Goal: Task Accomplishment & Management: Manage account settings

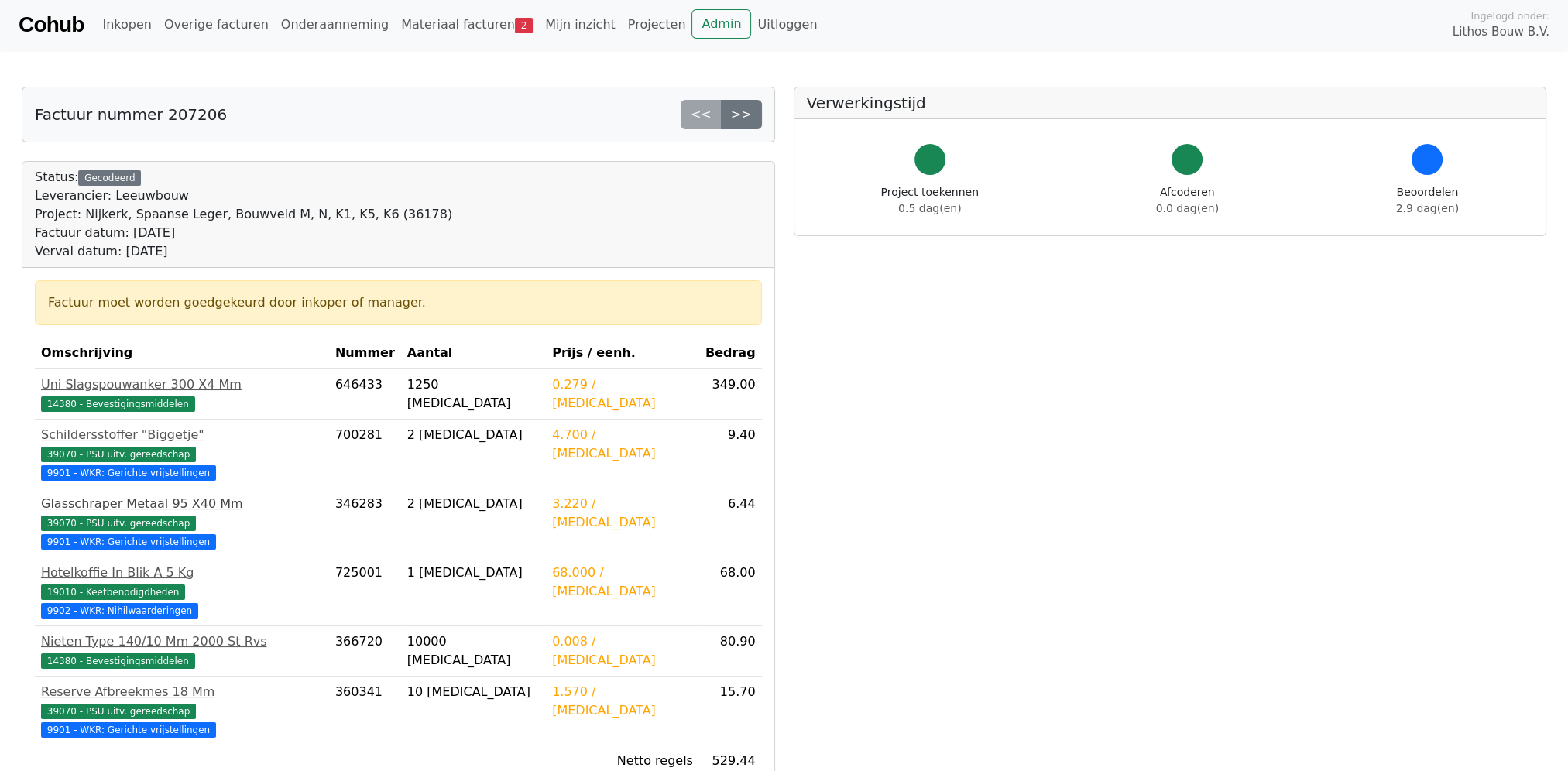
scroll to position [129, 0]
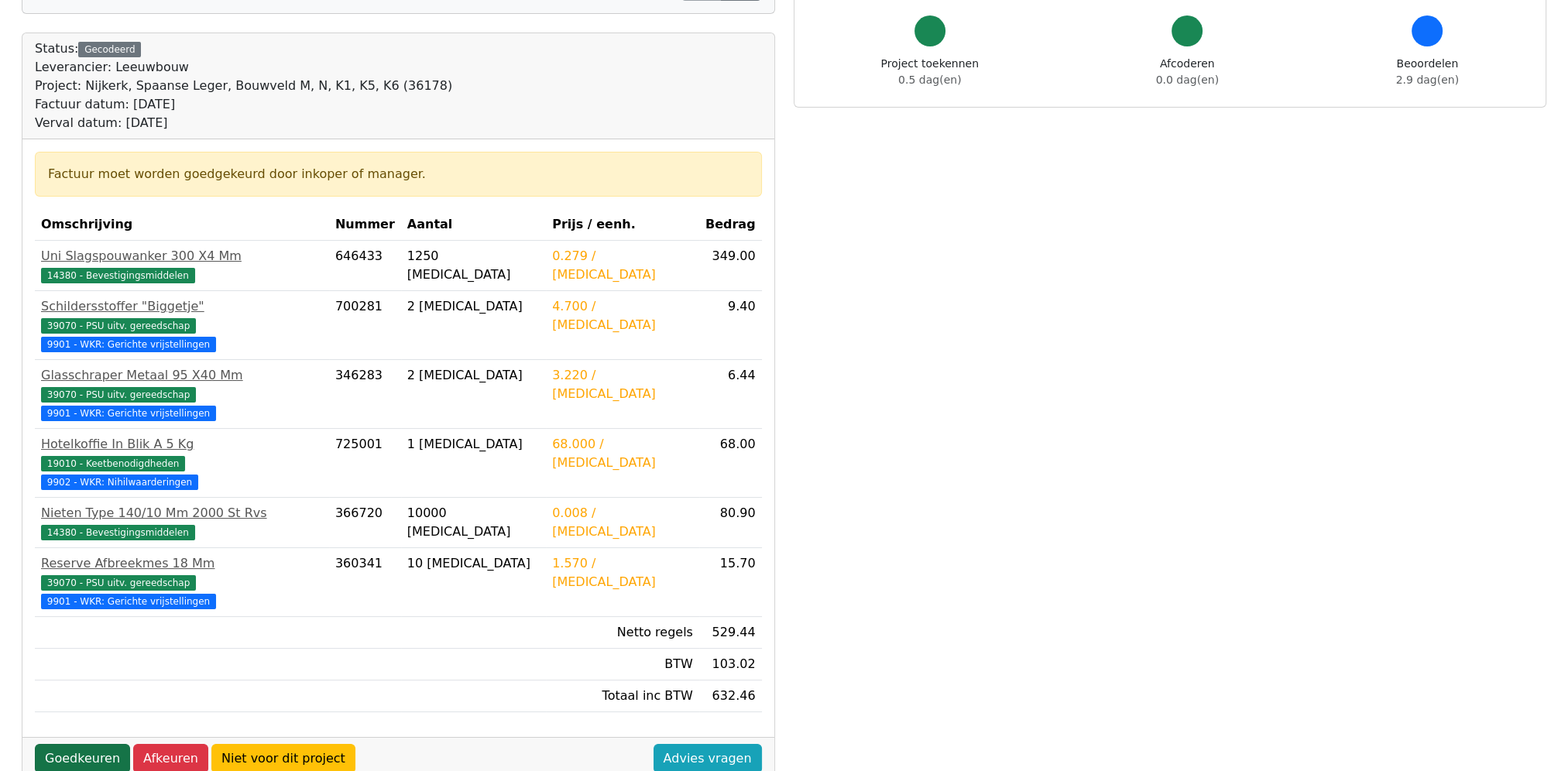
click at [64, 744] on link "Goedkeuren" at bounding box center [82, 759] width 95 height 30
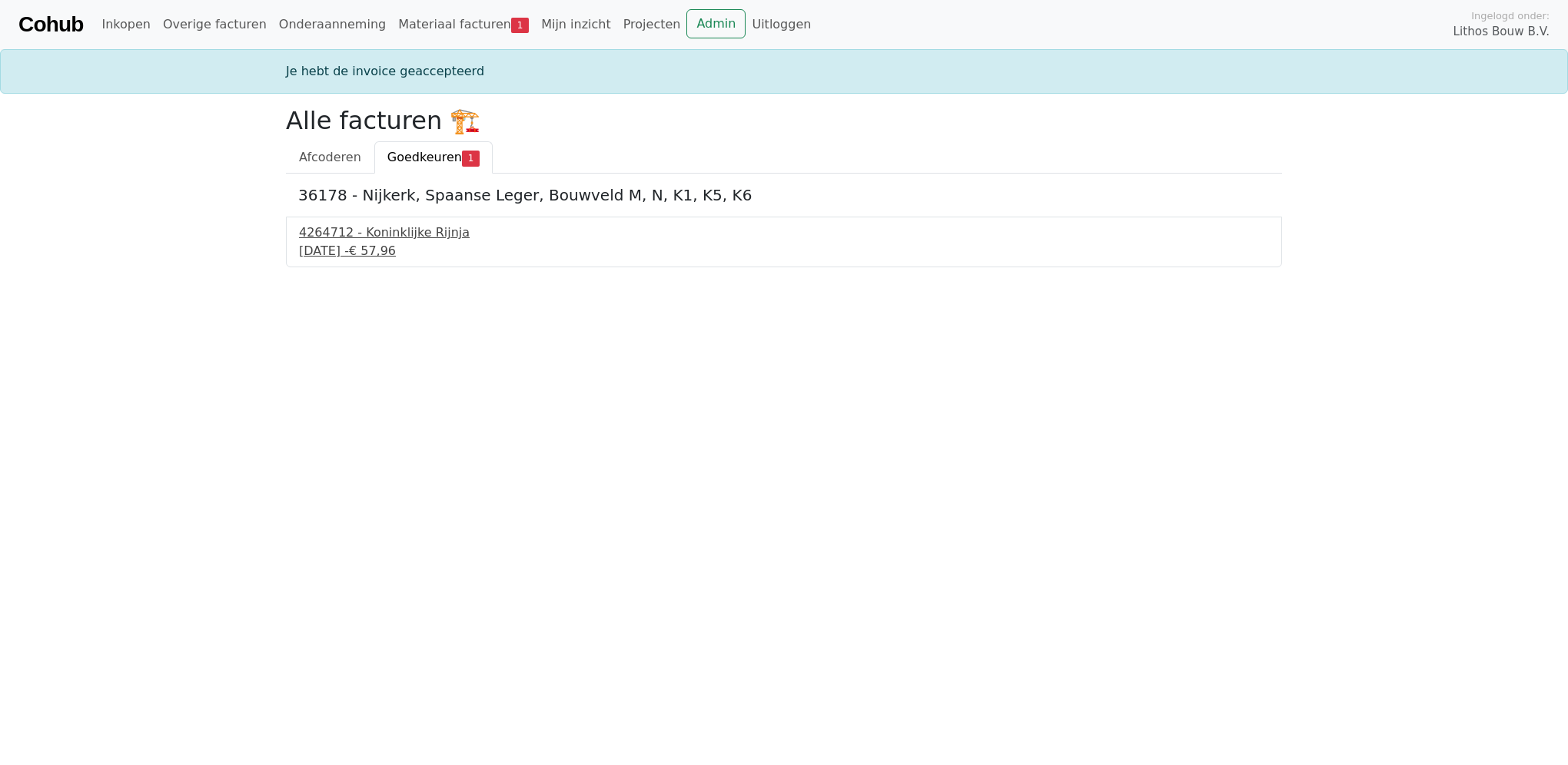
click at [396, 245] on span "€ 57,96" at bounding box center [372, 251] width 47 height 15
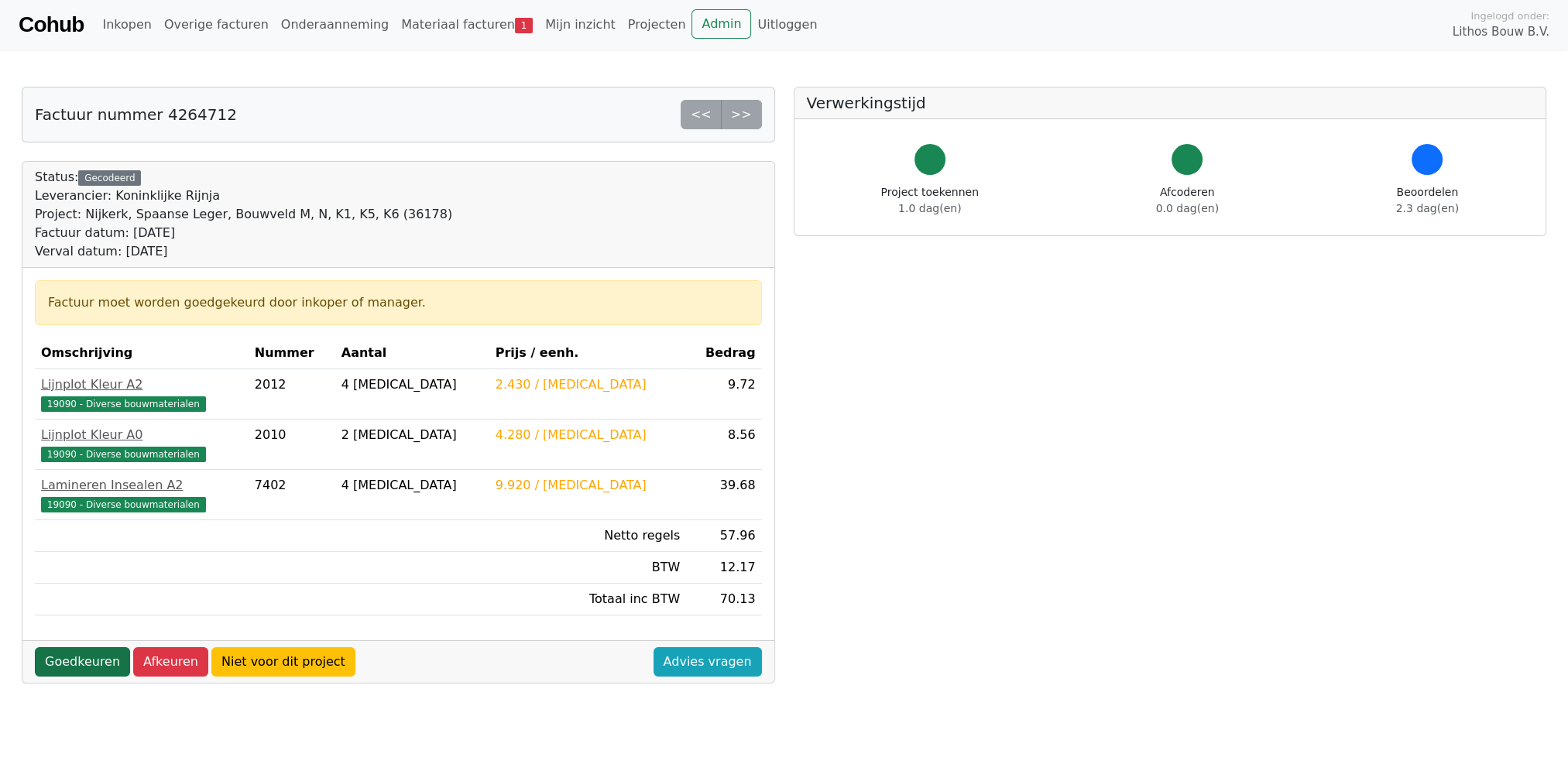
click at [79, 659] on link "Goedkeuren" at bounding box center [82, 662] width 95 height 30
